Goal: Information Seeking & Learning: Learn about a topic

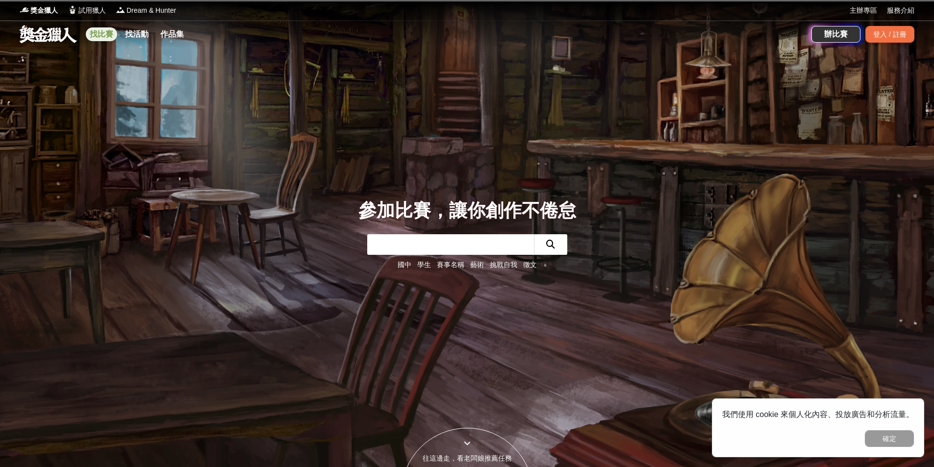
click at [98, 34] on link "找比賽" at bounding box center [101, 34] width 31 height 14
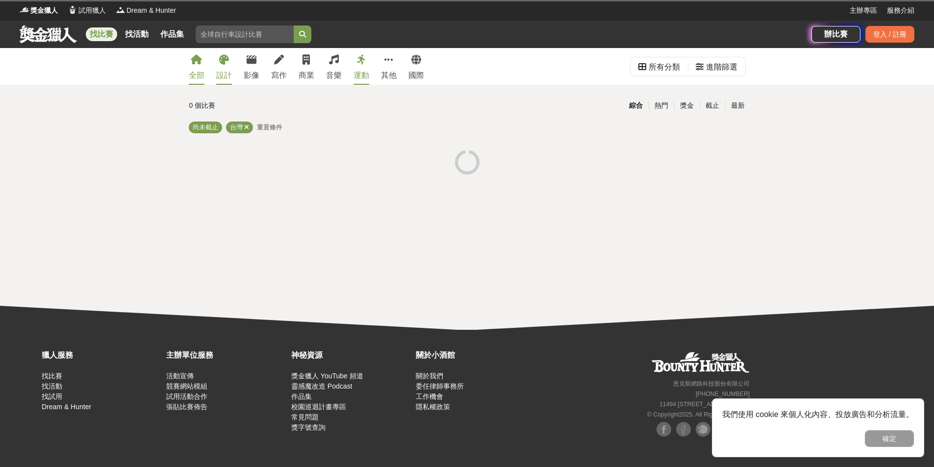
click at [221, 63] on icon at bounding box center [224, 60] width 10 height 10
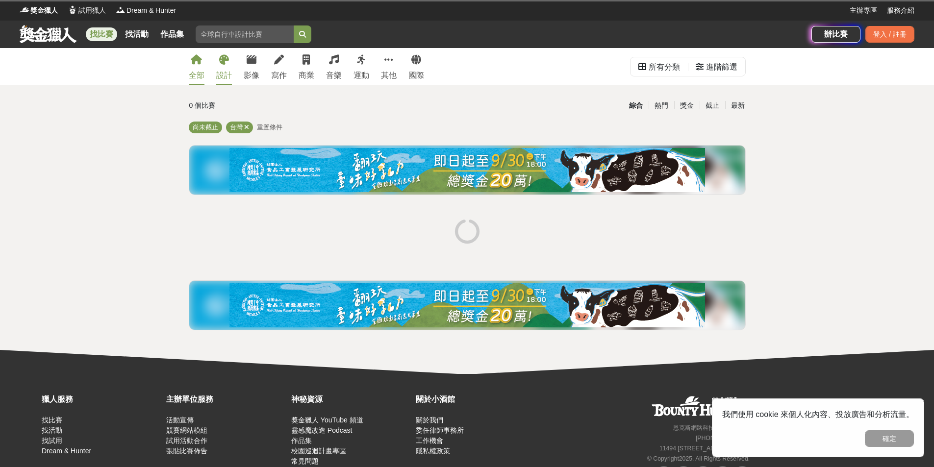
click at [222, 63] on icon at bounding box center [224, 60] width 10 height 10
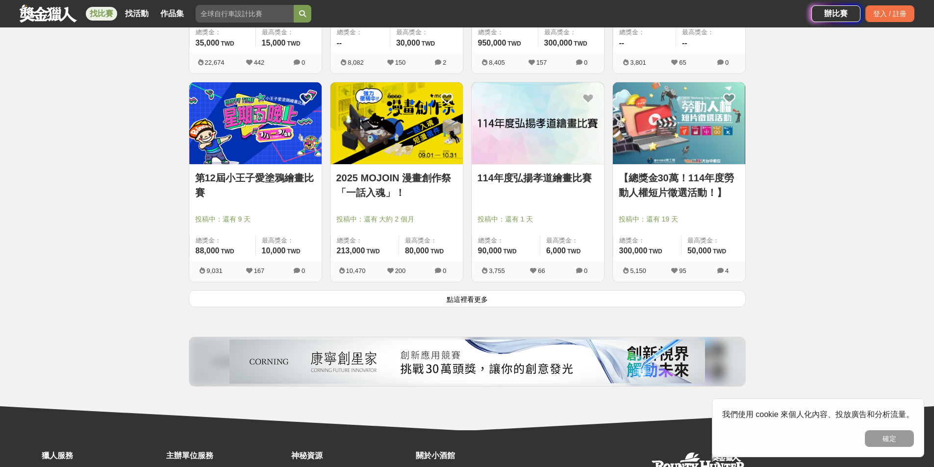
scroll to position [1177, 0]
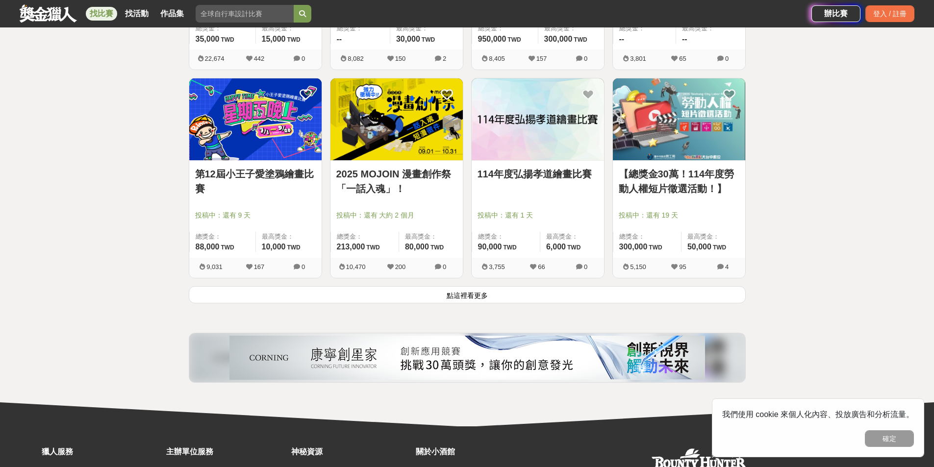
click at [545, 293] on button "點這裡看更多" at bounding box center [467, 294] width 557 height 17
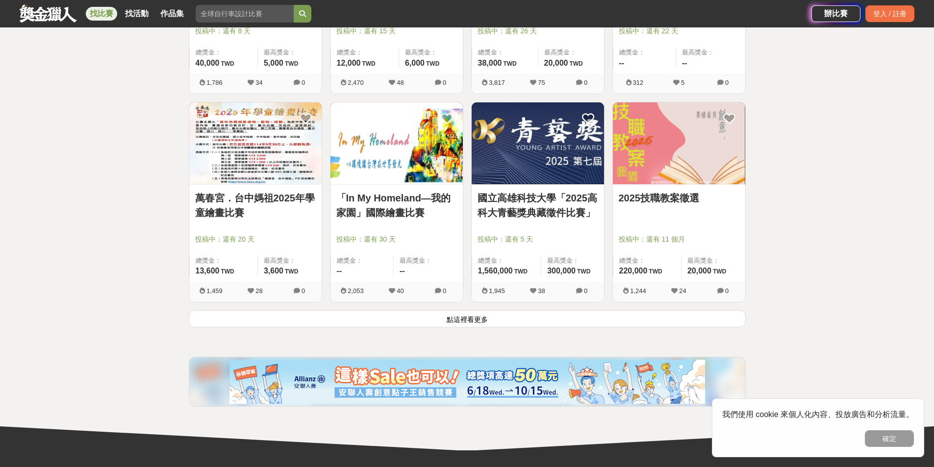
scroll to position [2402, 0]
click at [511, 322] on button "點這裡看更多" at bounding box center [467, 318] width 557 height 17
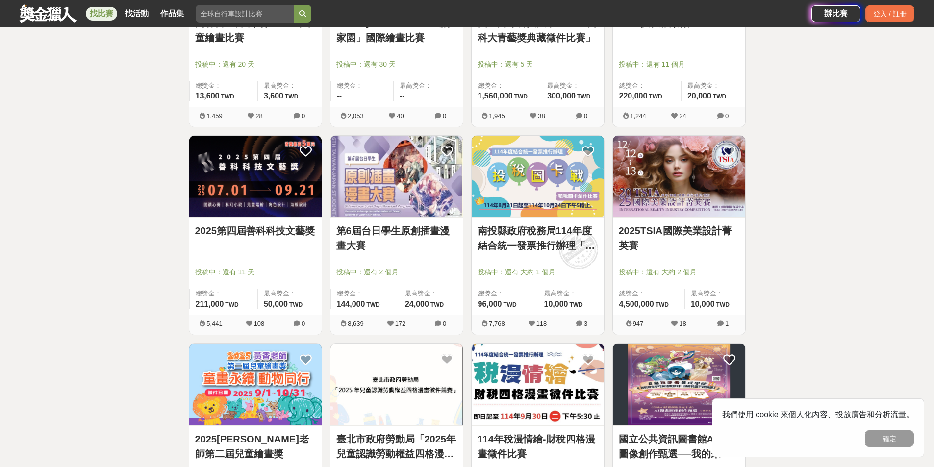
scroll to position [2594, 0]
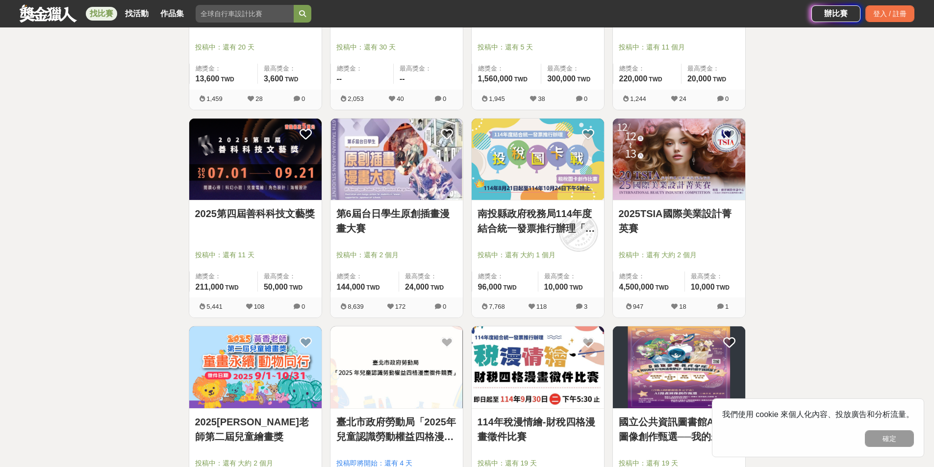
click at [239, 176] on img at bounding box center [255, 160] width 132 height 82
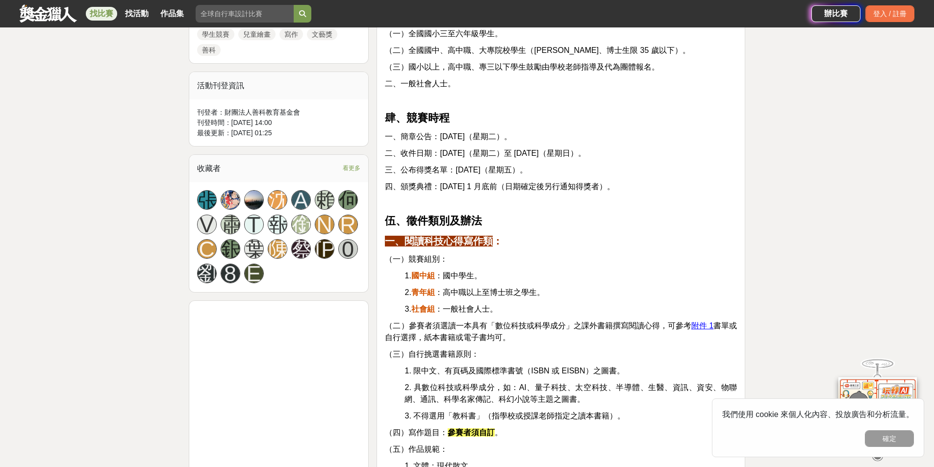
scroll to position [588, 0]
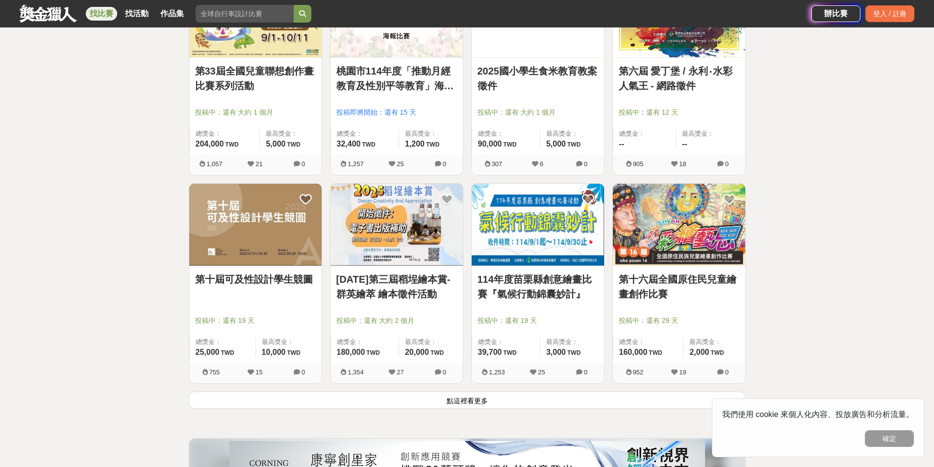
scroll to position [3672, 0]
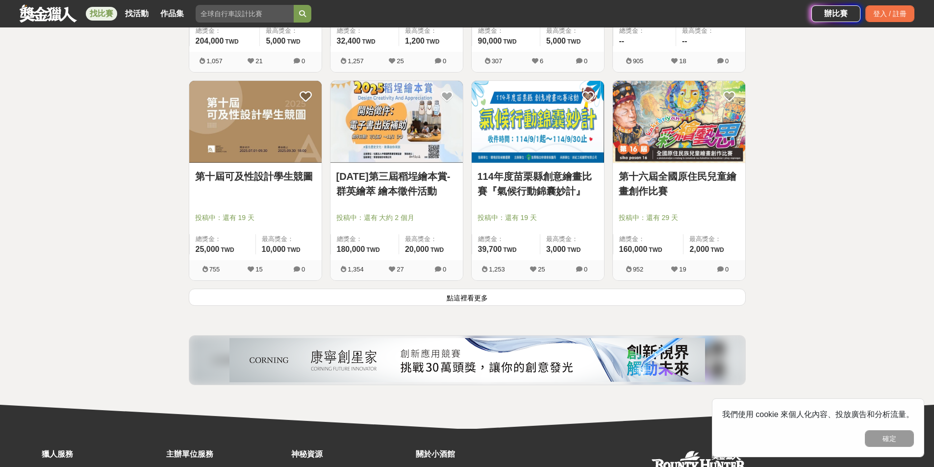
click at [416, 305] on button "點這裡看更多" at bounding box center [467, 297] width 557 height 17
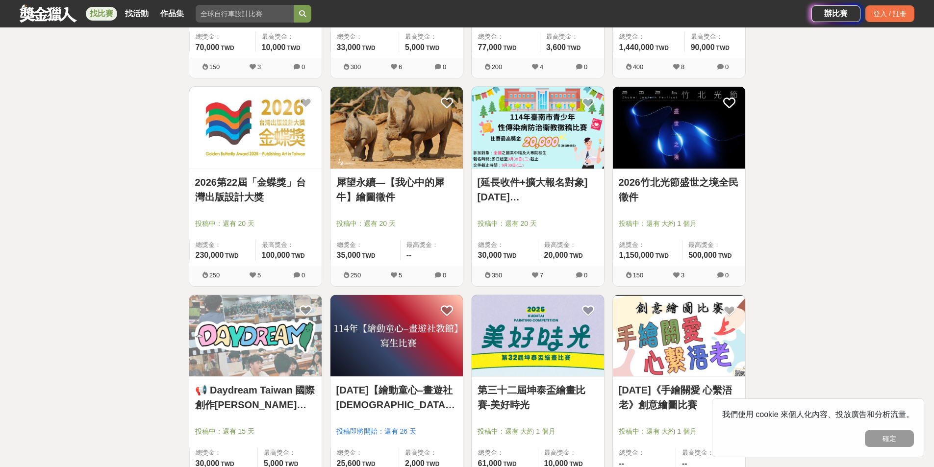
scroll to position [4849, 0]
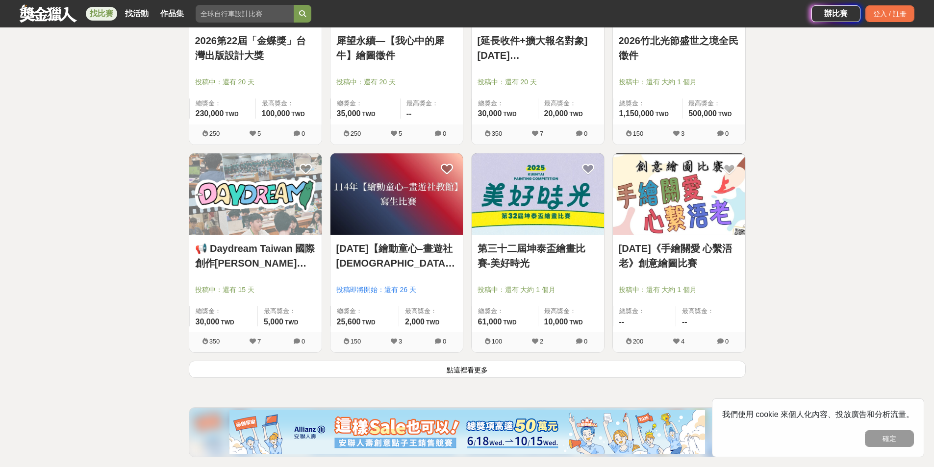
click at [415, 378] on button "點這裡看更多" at bounding box center [467, 369] width 557 height 17
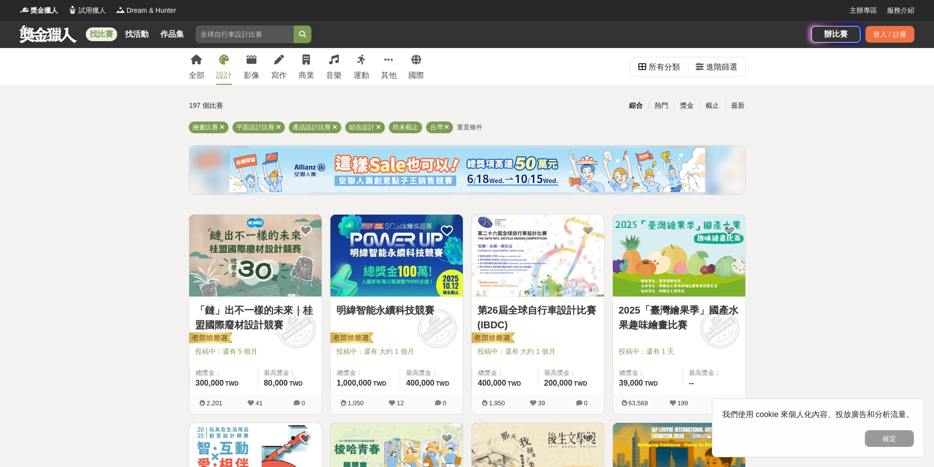
click at [221, 63] on icon at bounding box center [224, 60] width 10 height 10
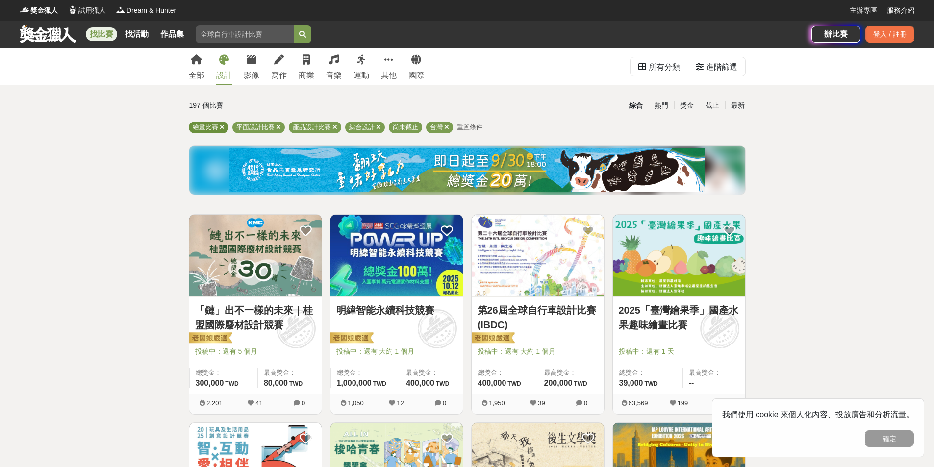
click at [224, 129] on icon at bounding box center [222, 127] width 5 height 6
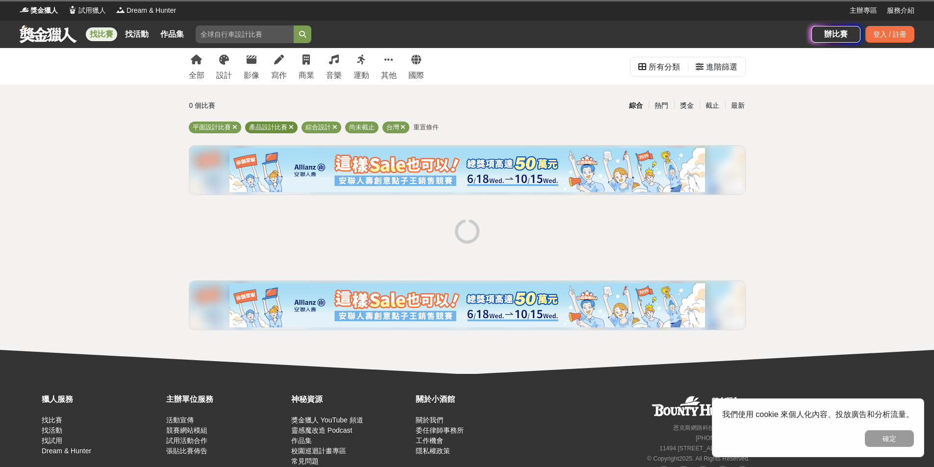
click at [293, 130] on div "產品設計比賽" at bounding box center [271, 128] width 52 height 12
click at [334, 127] on icon at bounding box center [334, 127] width 5 height 6
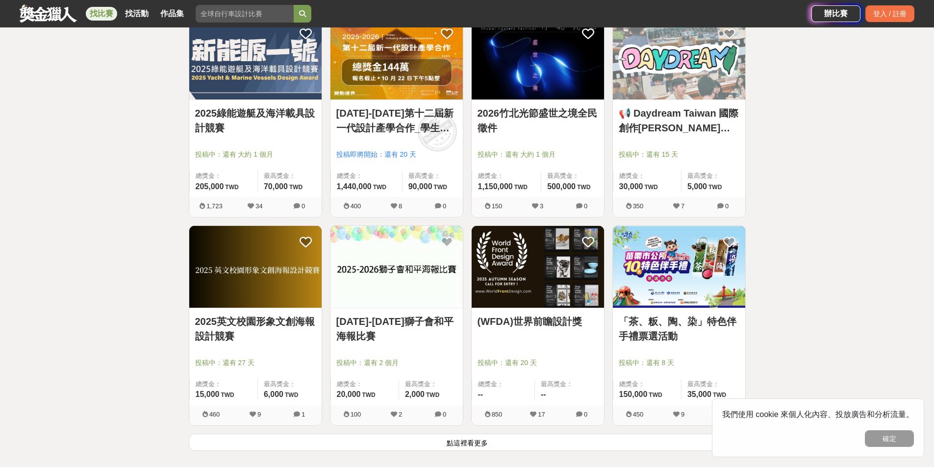
scroll to position [1275, 0]
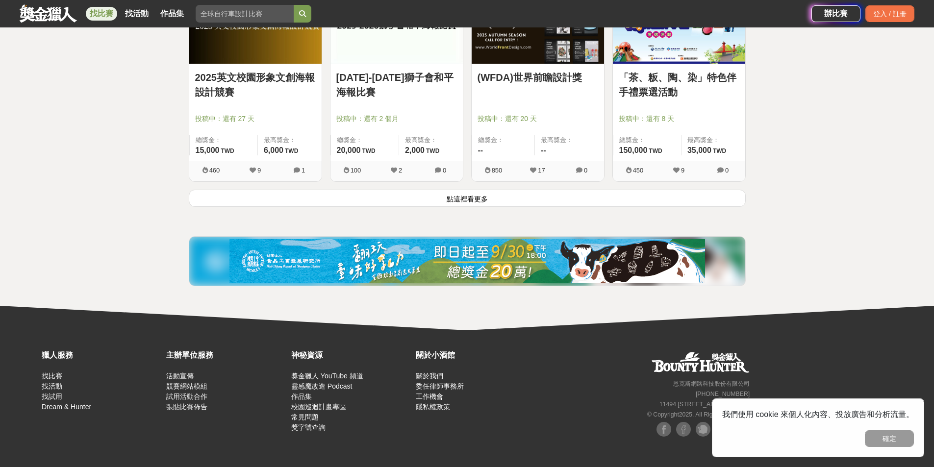
click at [530, 198] on button "點這裡看更多" at bounding box center [467, 198] width 557 height 17
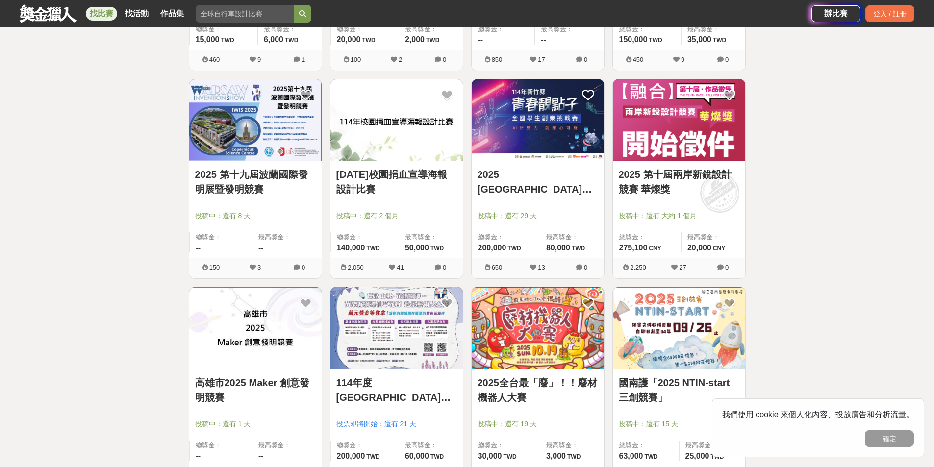
scroll to position [1667, 0]
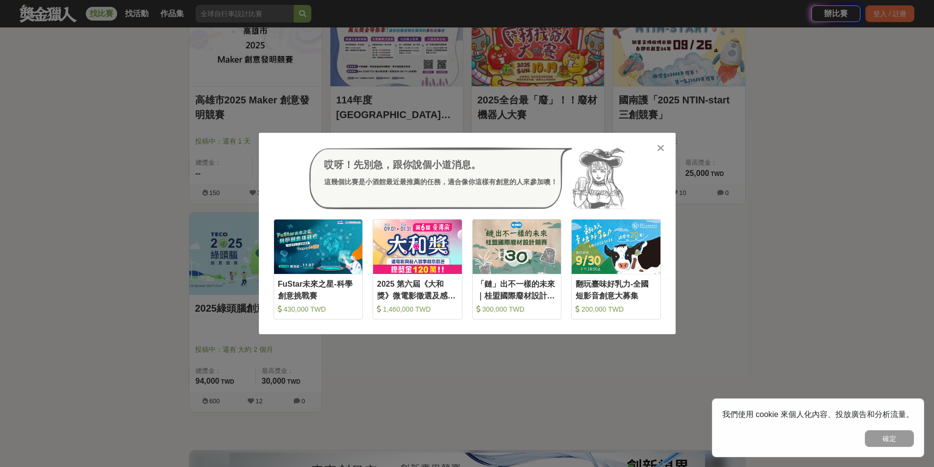
click at [630, 149] on div "哎呀！先別急，跟你說個小道消息。 這幾個比賽是小酒館最近最推薦的任務，適合像你這樣有創意的人來參加噢！ 收藏 FuStar未來之星-科學創意挑戰賽 430,0…" at bounding box center [467, 233] width 417 height 201
click at [630, 148] on icon at bounding box center [660, 148] width 7 height 10
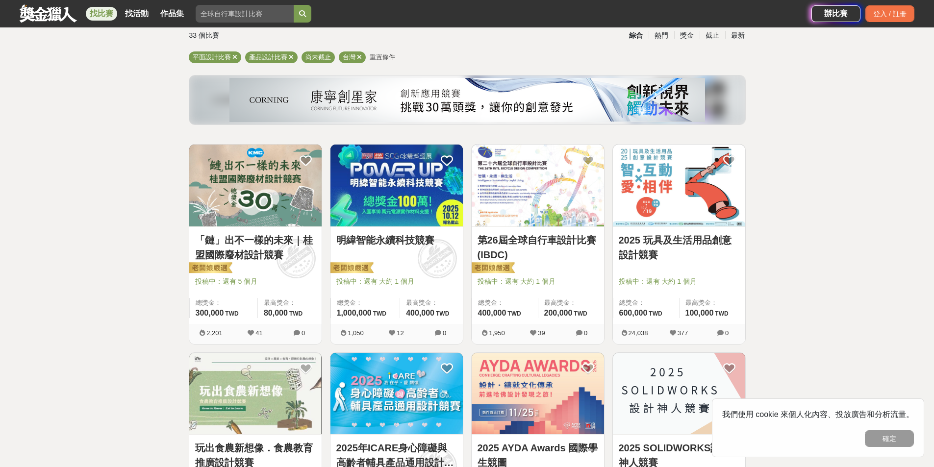
scroll to position [0, 0]
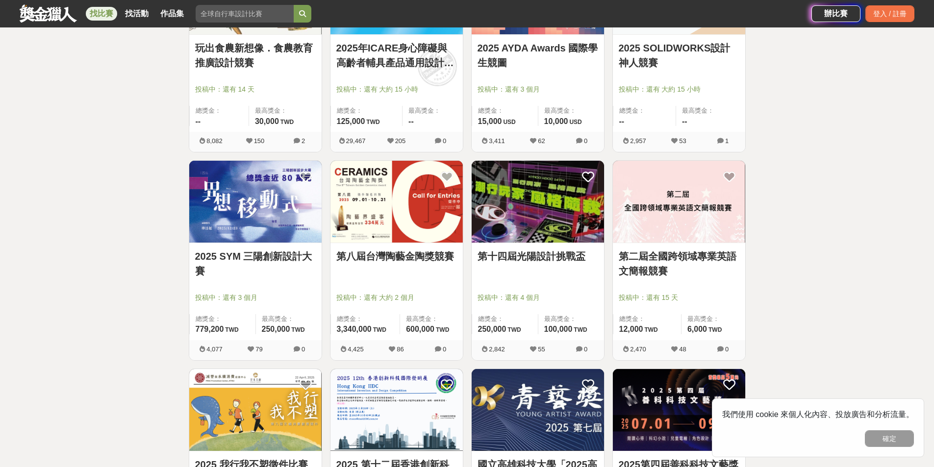
scroll to position [490, 0]
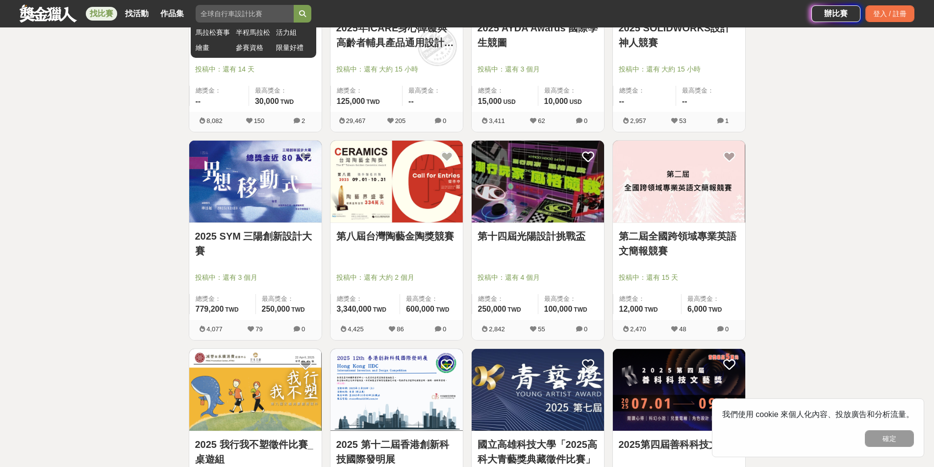
click at [216, 15] on input "search" at bounding box center [245, 14] width 98 height 18
type input "設計"
click at [294, 5] on button "submit" at bounding box center [303, 14] width 18 height 18
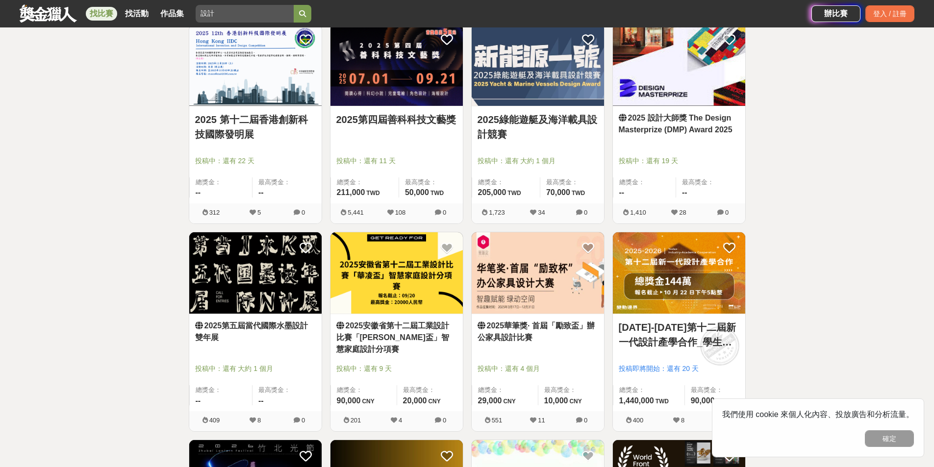
scroll to position [784, 0]
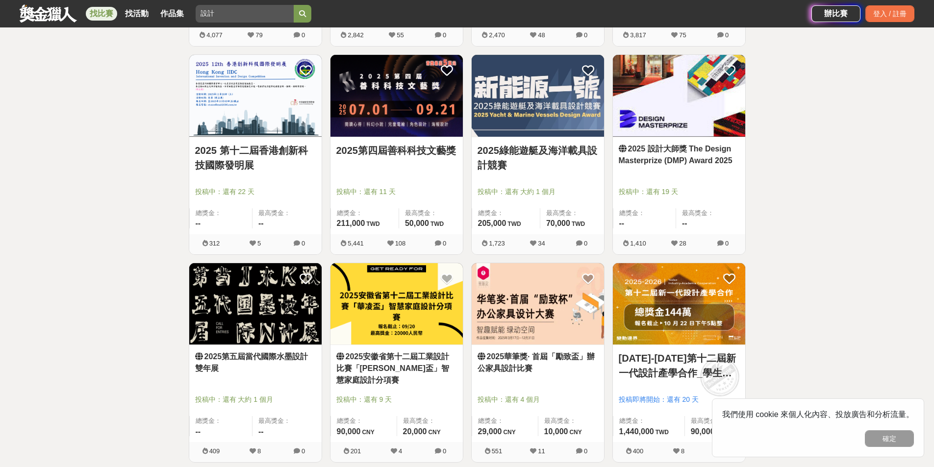
click at [242, 332] on img at bounding box center [255, 304] width 132 height 82
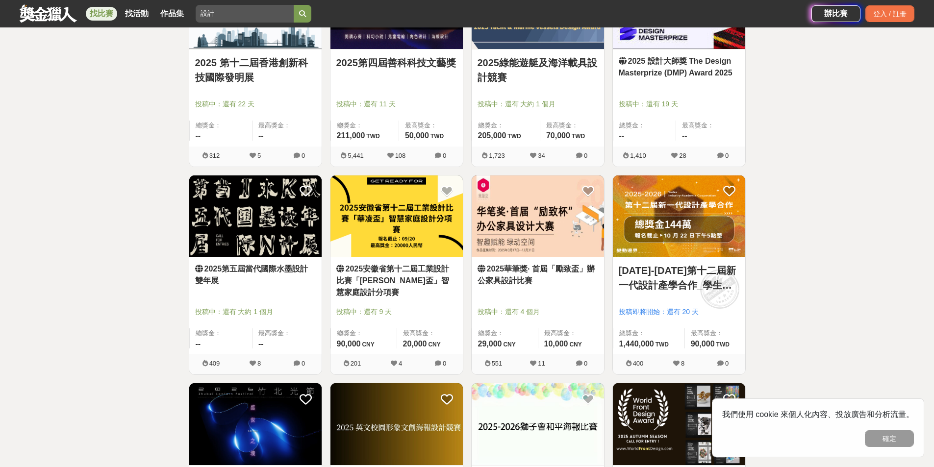
scroll to position [882, 0]
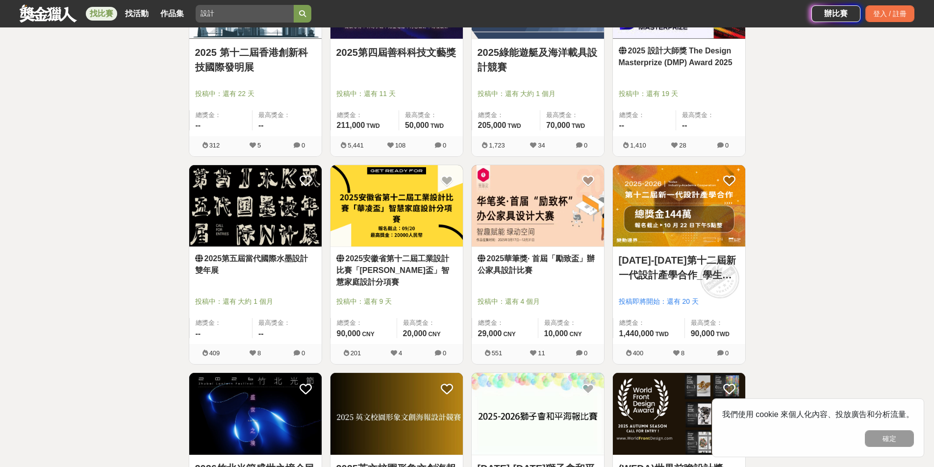
click at [280, 219] on img at bounding box center [255, 206] width 132 height 82
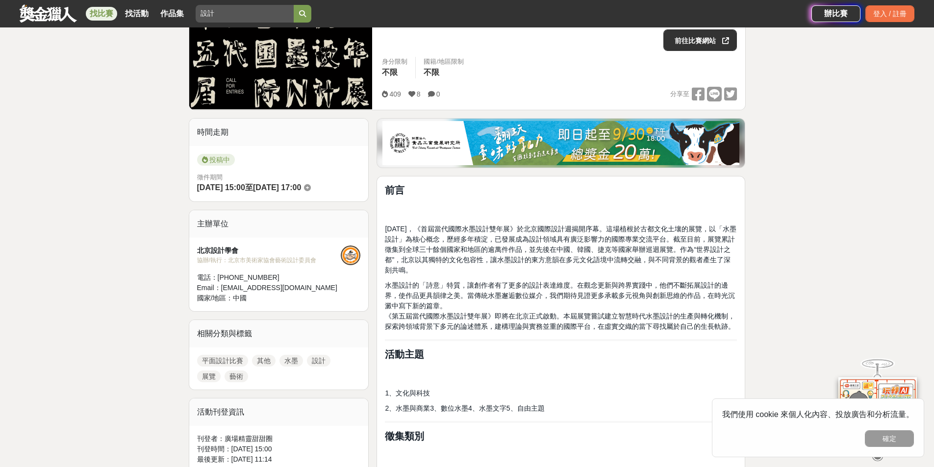
scroll to position [343, 0]
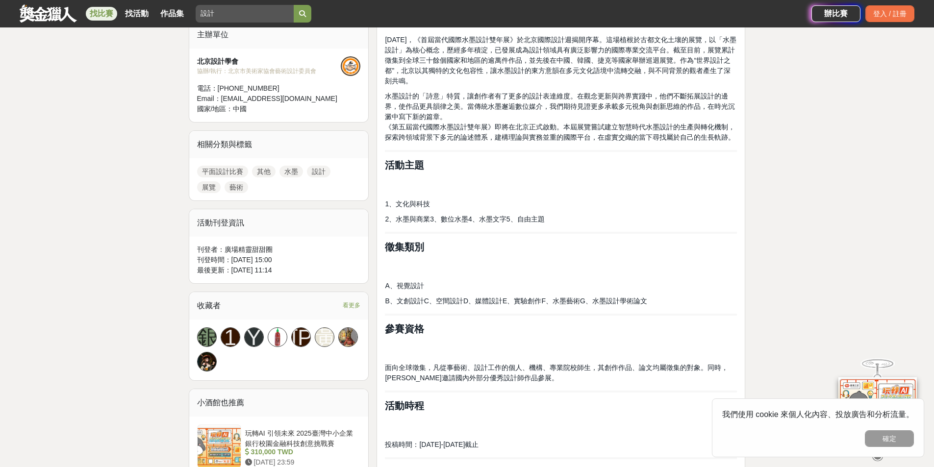
click at [445, 222] on span "2、水墨與商業3、數位水墨4、水墨文字5、自由主題" at bounding box center [464, 219] width 159 height 8
drag, startPoint x: 450, startPoint y: 222, endPoint x: 491, endPoint y: 256, distance: 53.6
click at [484, 228] on div "前言 [DATE]，《首屆當代國際水墨設計雙年展》於北京國際設計週揭開序幕。這場植根於古都文化土壤的展覽，以「水墨設計」為核心概念，歷經多年積淀，已發展成為設…" at bounding box center [561, 445] width 352 height 901
click at [510, 251] on h2 "徵集類別" at bounding box center [561, 247] width 352 height 12
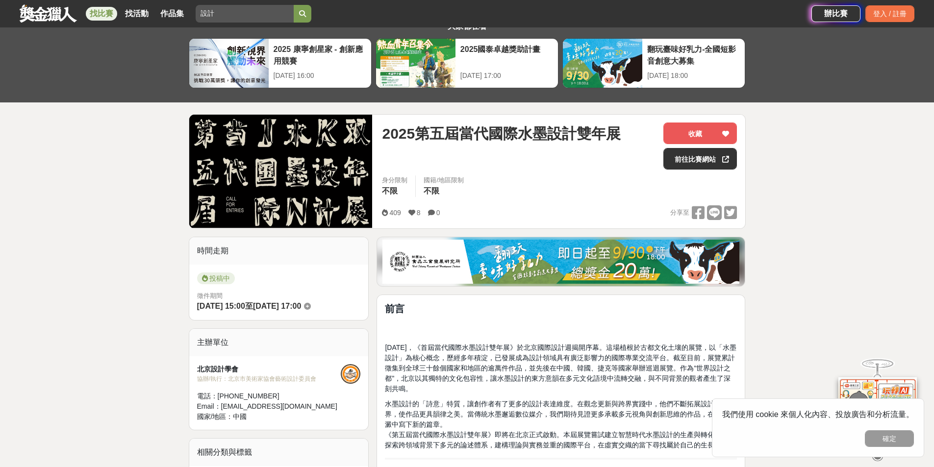
scroll to position [0, 0]
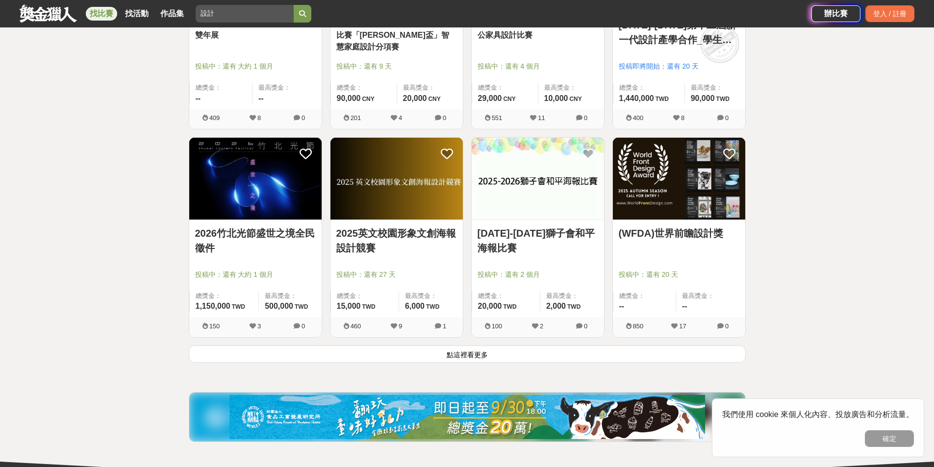
scroll to position [1127, 0]
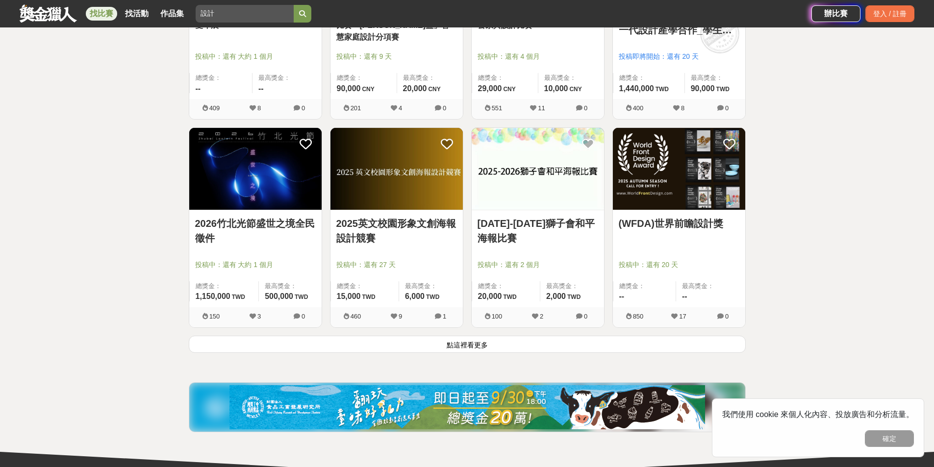
click at [468, 346] on button "點這裡看更多" at bounding box center [467, 344] width 557 height 17
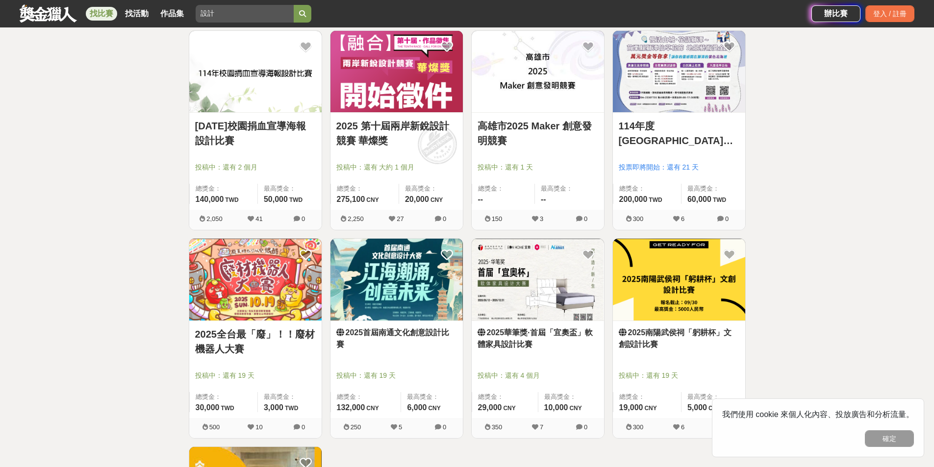
scroll to position [1344, 0]
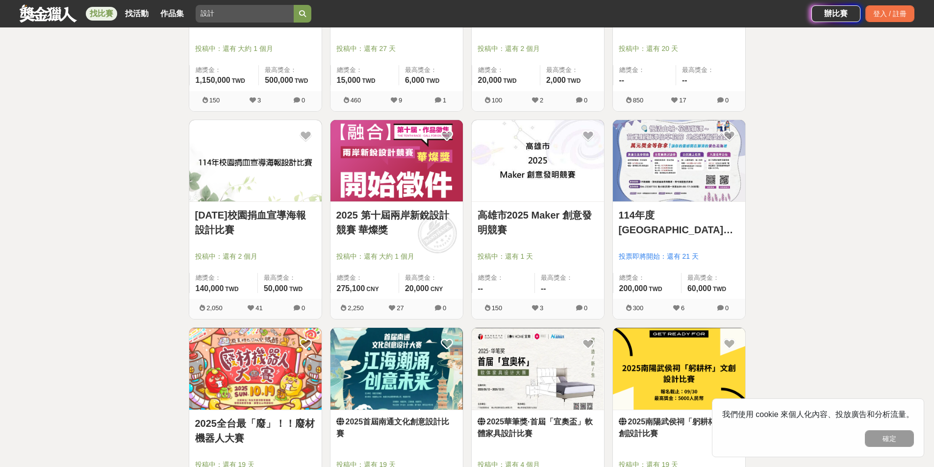
click at [424, 151] on img at bounding box center [396, 161] width 132 height 82
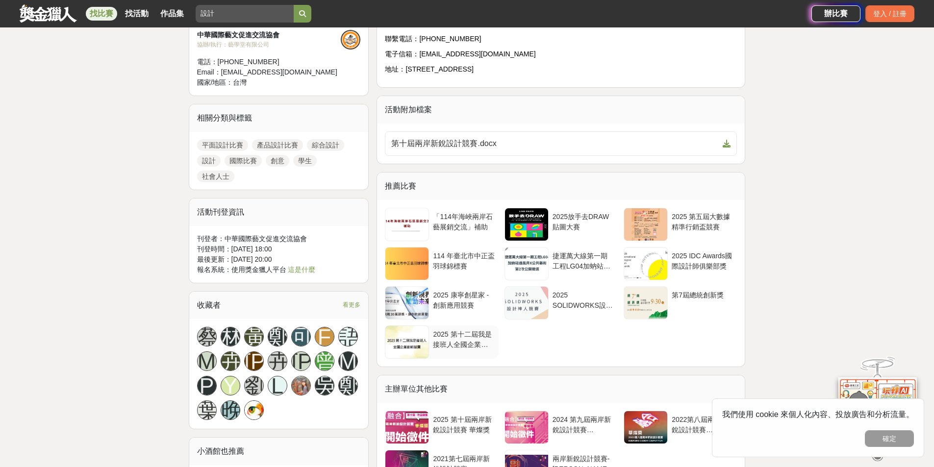
scroll to position [1078, 0]
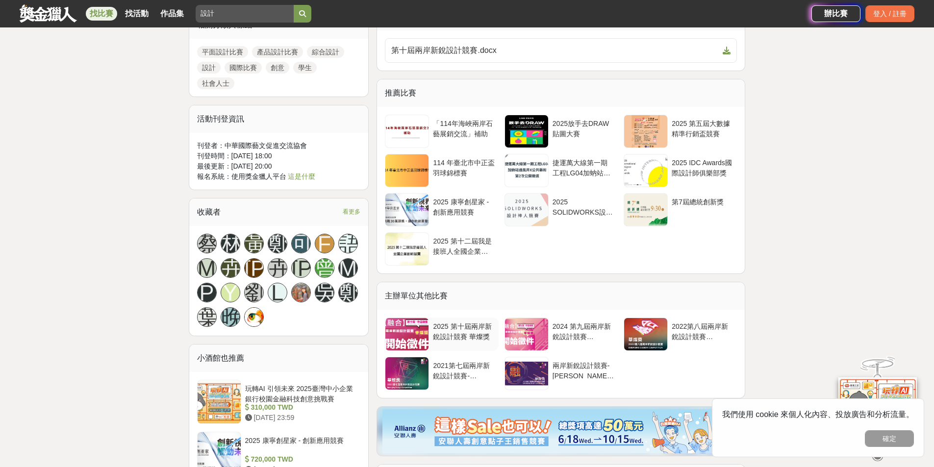
click at [403, 336] on div at bounding box center [406, 334] width 43 height 32
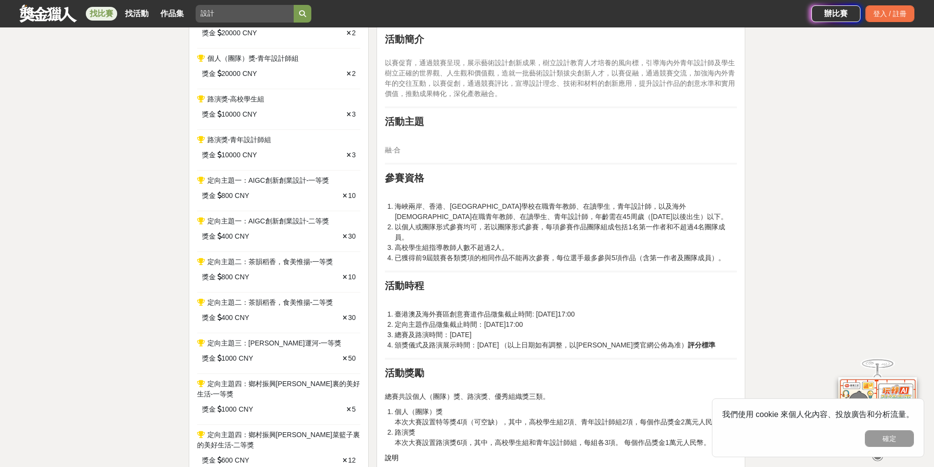
scroll to position [392, 0]
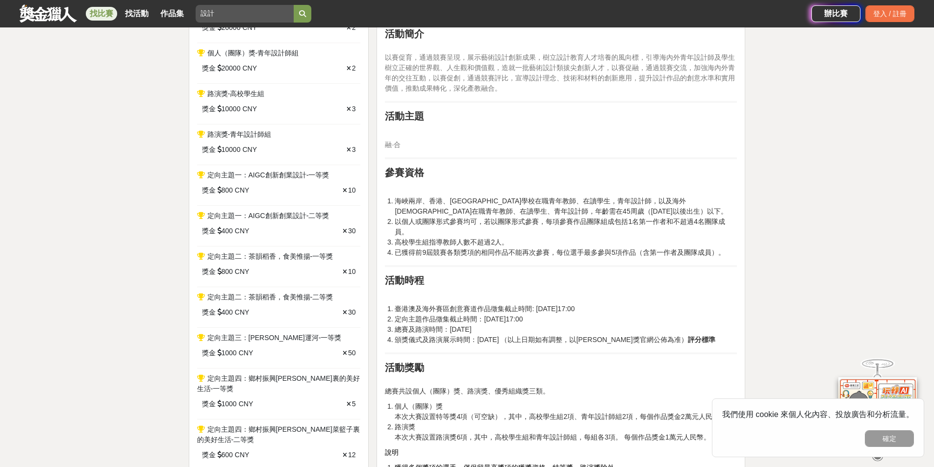
drag, startPoint x: 386, startPoint y: 146, endPoint x: 421, endPoint y: 150, distance: 34.5
click at [421, 150] on div "！！！本次報名限定抽獎活動！！！ 報名投稿就有機會抽7-11禮券！ 本屆賽事透過以下活動頁投稿作品，就可獲得抽獎機會，投稿越多機會越大！ 共抽出20名參賽者，…" at bounding box center [561, 356] width 352 height 820
click at [415, 142] on p "融·合" at bounding box center [561, 145] width 352 height 10
drag, startPoint x: 382, startPoint y: 144, endPoint x: 405, endPoint y: 146, distance: 22.7
click at [405, 146] on div "！！！本次報名限定抽獎活動！！！ 報名投稿就有機會抽7-11禮券！ 本屆賽事透過以下活動頁投稿作品，就可獲得抽獎機會，投稿越多機會越大！ 共抽出20名參賽者，…" at bounding box center [560, 358] width 369 height 841
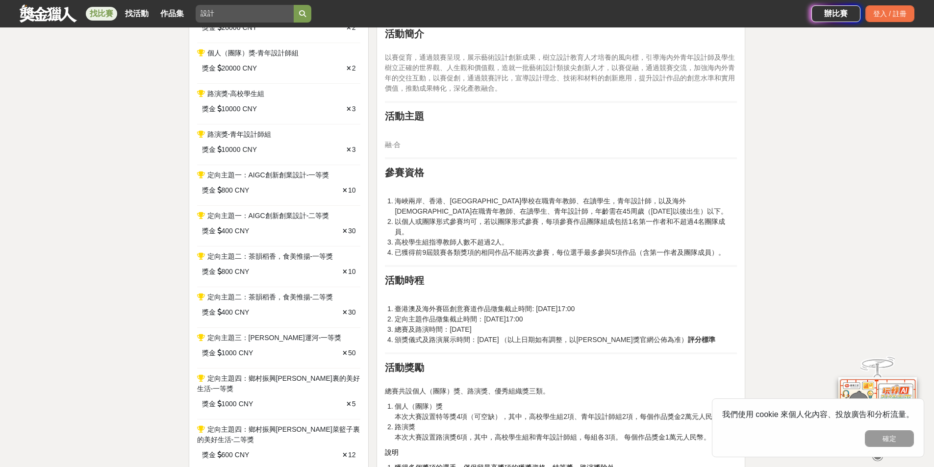
click at [518, 156] on div "！！！本次報名限定抽獎活動！！！ 報名投稿就有機會抽7-11禮券！ 本屆賽事透過以下活動頁投稿作品，就可獲得抽獎機會，投稿越多機會越大！ 共抽出20名參賽者，…" at bounding box center [561, 356] width 352 height 820
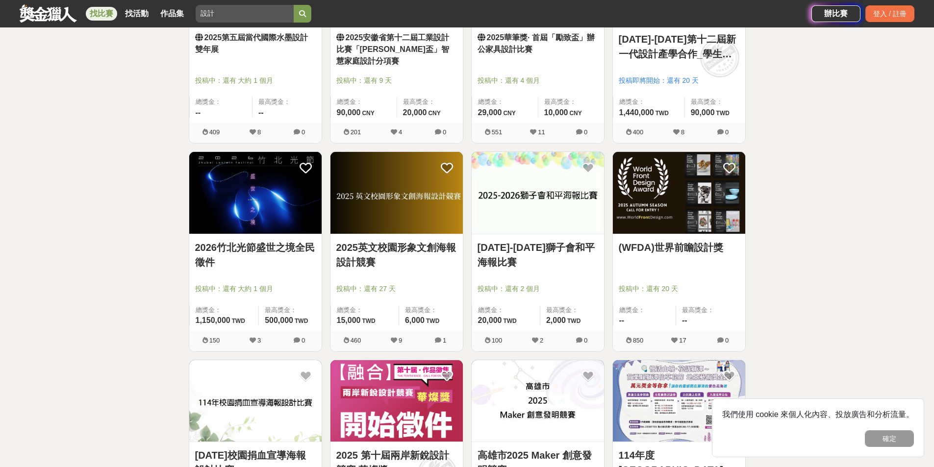
scroll to position [1197, 0]
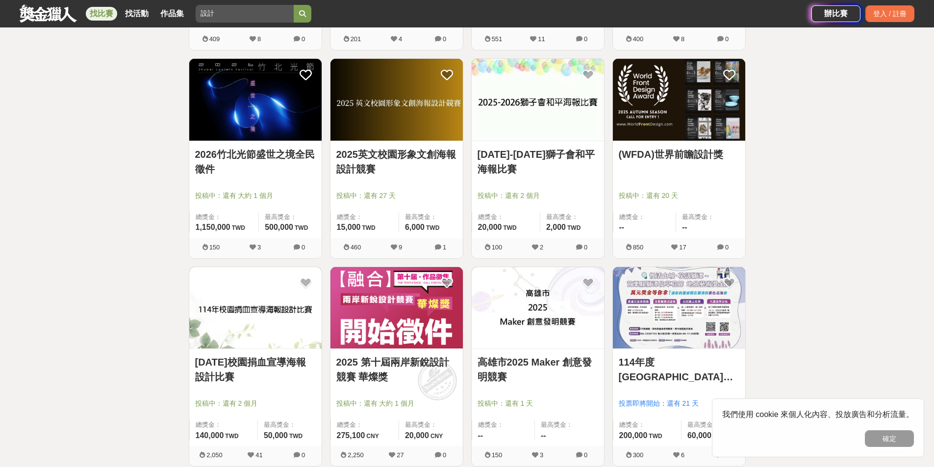
click at [631, 108] on img at bounding box center [679, 100] width 132 height 82
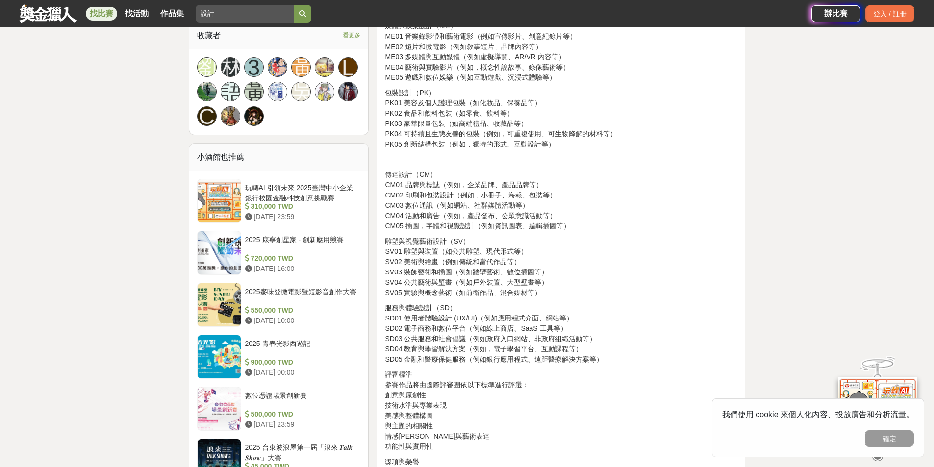
scroll to position [637, 0]
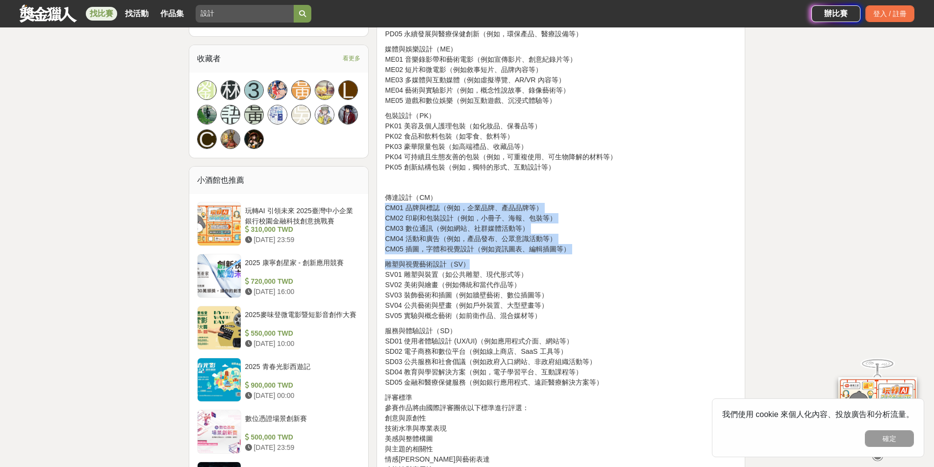
drag, startPoint x: 385, startPoint y: 209, endPoint x: 574, endPoint y: 258, distance: 195.5
click at [574, 258] on div "世界前沿設計大獎（WFDA）是一項面向學生、新秀及專業人士的國際線上競賽，為全球創作者提供公平且具啟發性的舞台，展現藝術與設計的創意。 參賽類別 WFDA 以…" at bounding box center [561, 141] width 352 height 881
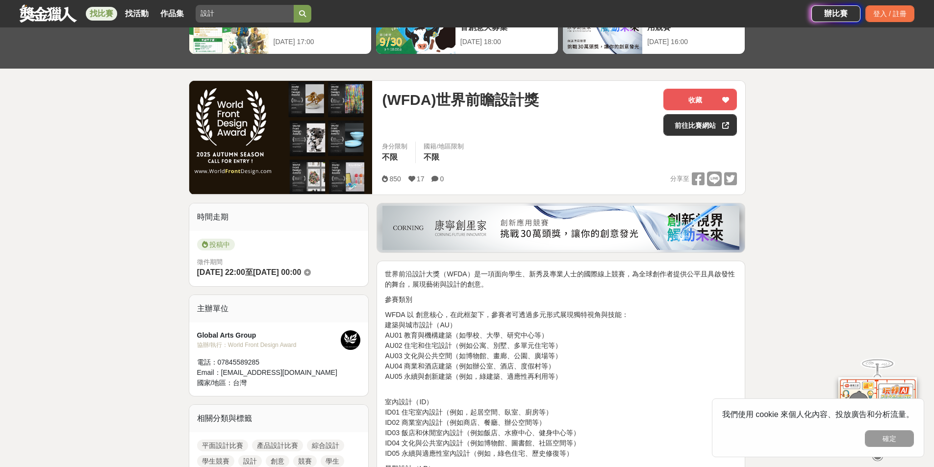
scroll to position [38, 0]
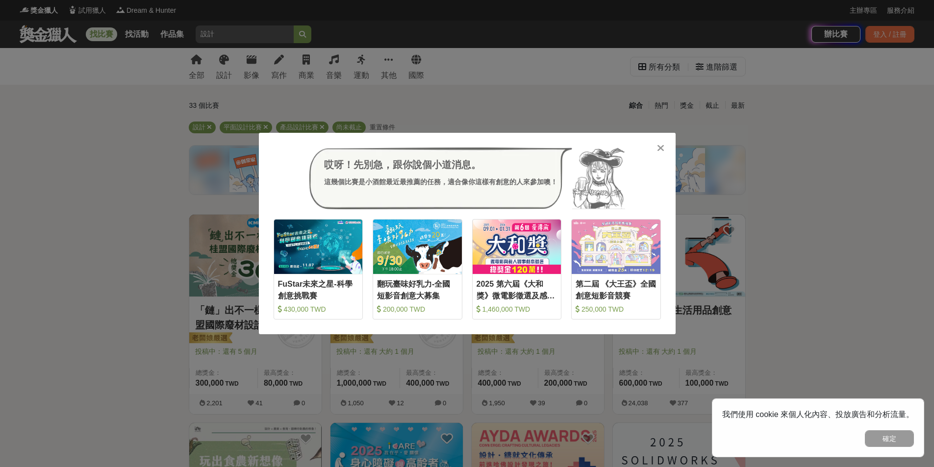
click at [653, 146] on div "哎呀！先別急，跟你說個小道消息。 這幾個比賽是小酒館最近最推薦的任務，適合像你這樣有創意的人來參加噢！ 收藏 FuStar未來之星-科學創意挑戰賽 430,0…" at bounding box center [467, 233] width 417 height 201
click at [661, 149] on icon at bounding box center [660, 148] width 7 height 10
